Goal: Information Seeking & Learning: Understand process/instructions

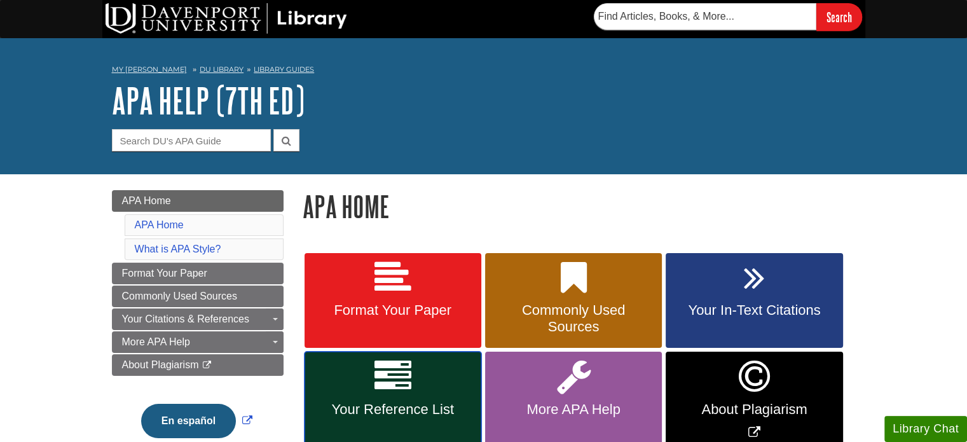
click at [432, 386] on link "Your Reference List" at bounding box center [392, 400] width 177 height 97
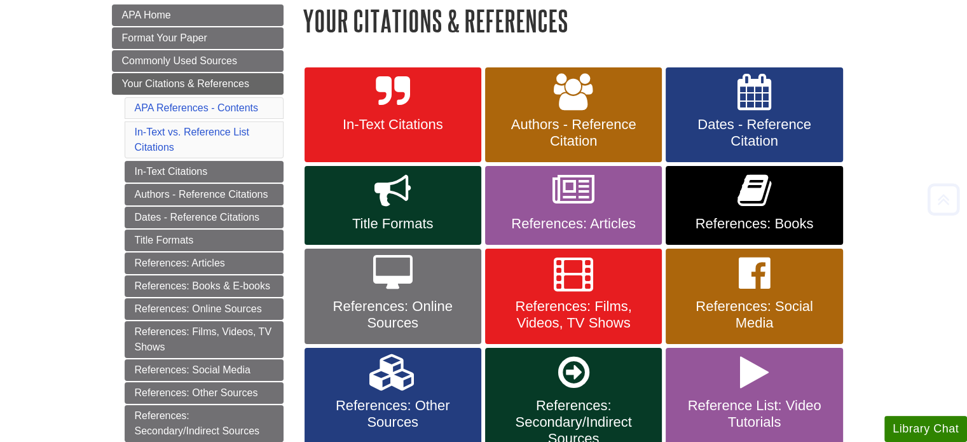
scroll to position [188, 0]
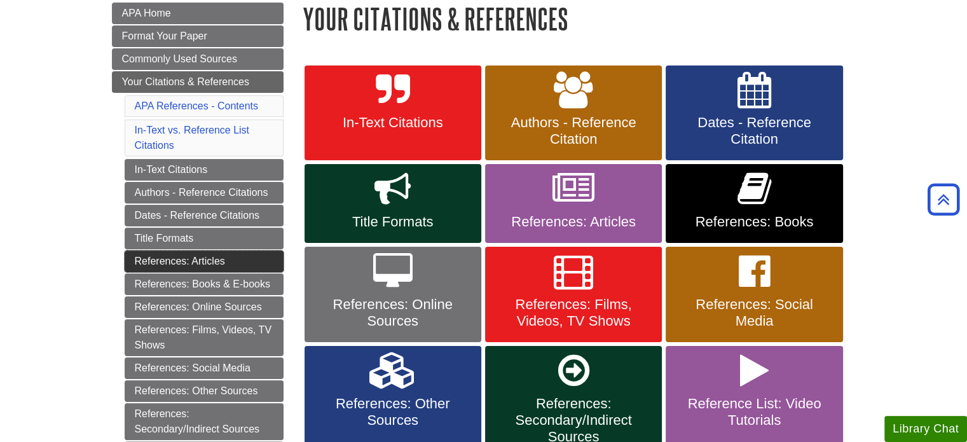
click at [193, 264] on link "References: Articles" at bounding box center [204, 261] width 159 height 22
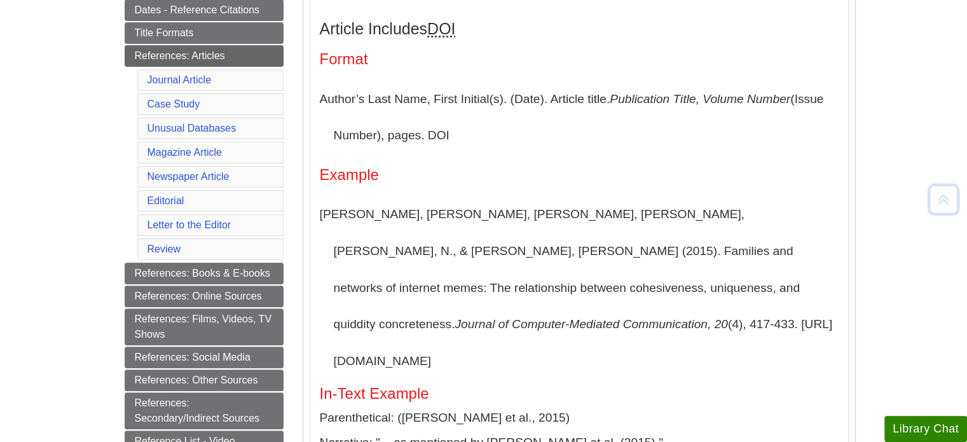
scroll to position [330, 0]
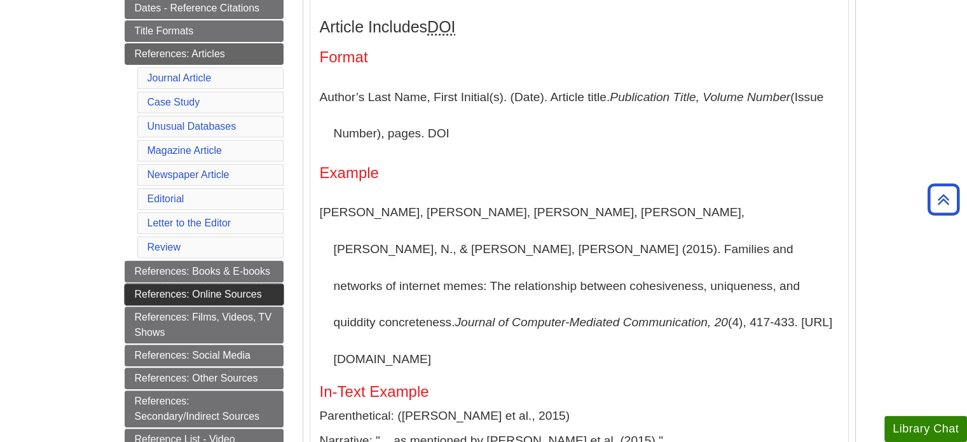
click at [240, 290] on link "References: Online Sources" at bounding box center [204, 295] width 159 height 22
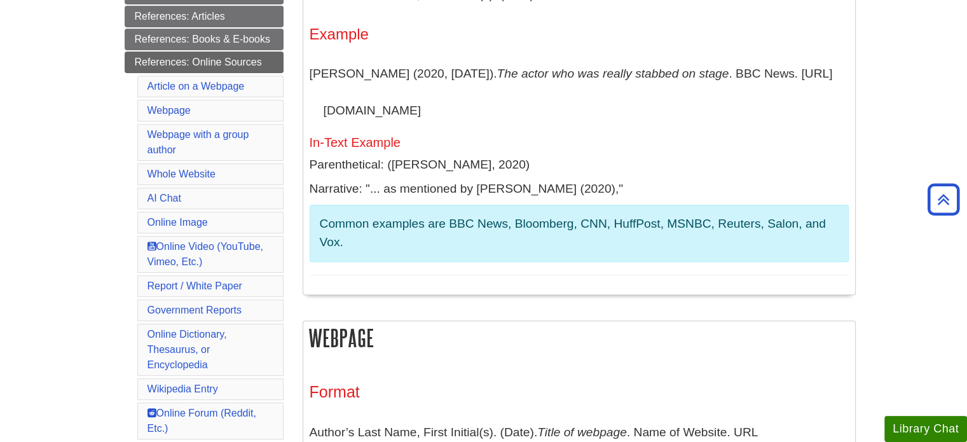
scroll to position [373, 0]
